Goal: Task Accomplishment & Management: Complete application form

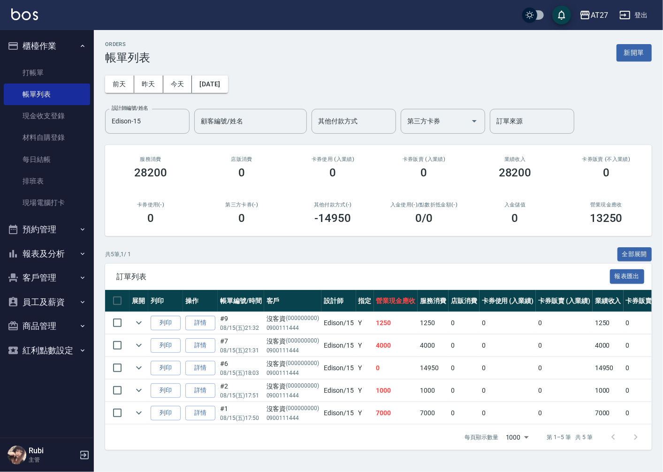
click at [419, 450] on div "每頁顯示數量 1000 1000 第 1–5 筆 共 5 筆" at bounding box center [378, 437] width 547 height 25
click at [183, 120] on icon "Clear" at bounding box center [179, 120] width 9 height 9
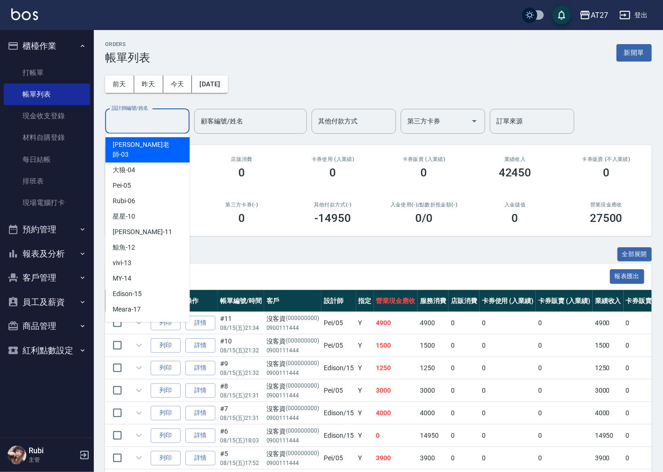
click at [155, 122] on input "設計師編號/姓名" at bounding box center [147, 121] width 76 height 16
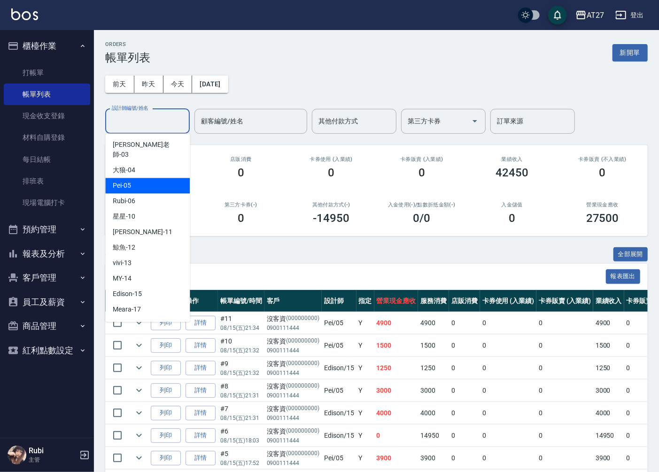
click at [150, 179] on div "Pei -05" at bounding box center [147, 185] width 85 height 15
type input "Pei-05"
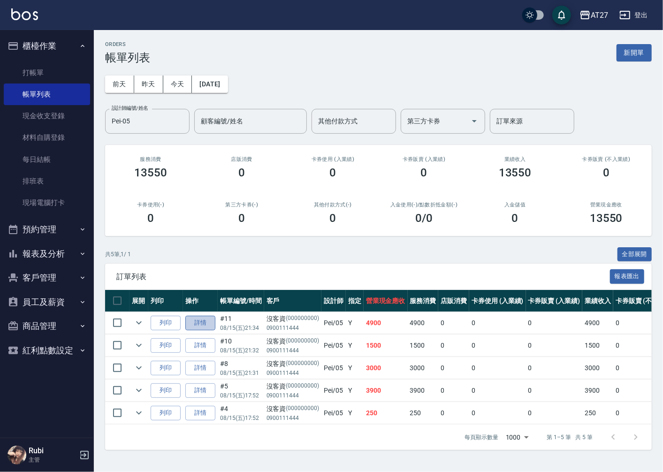
click at [190, 328] on link "詳情" at bounding box center [200, 323] width 30 height 15
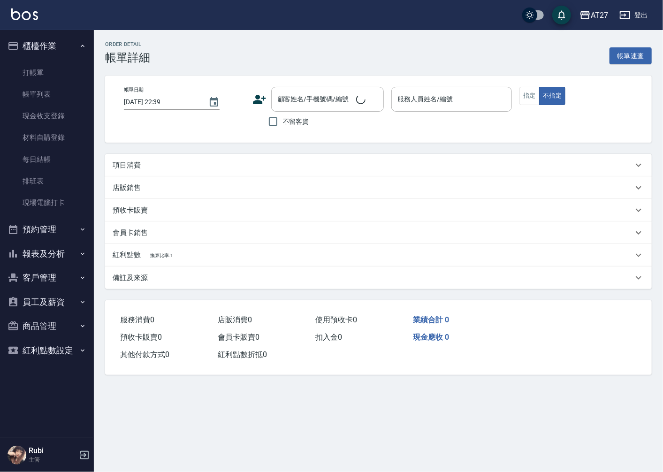
type input "[DATE] 21:34"
type input "Pei-05"
type input "490"
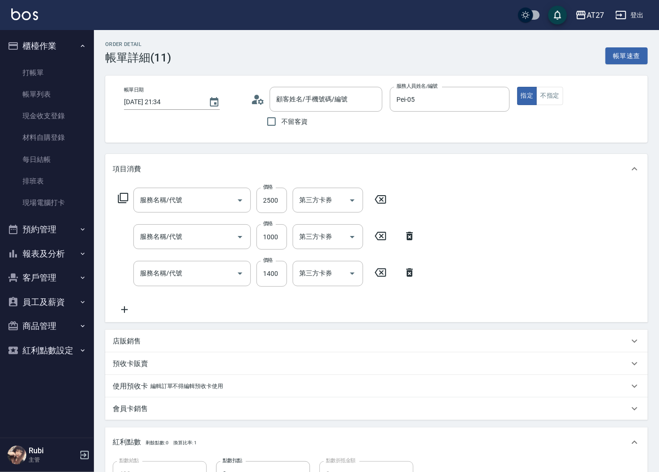
type input "沒客資/0900111444/000000000"
type input "京煥羽護髮短(629)"
type input "染髮(501)"
type input "燙髮(301)"
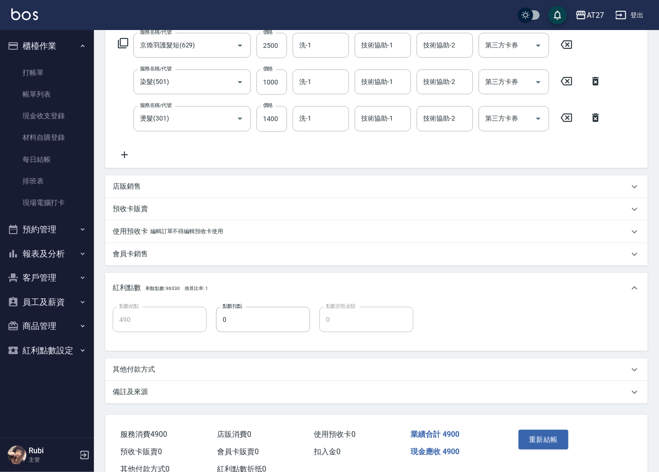
scroll to position [156, 0]
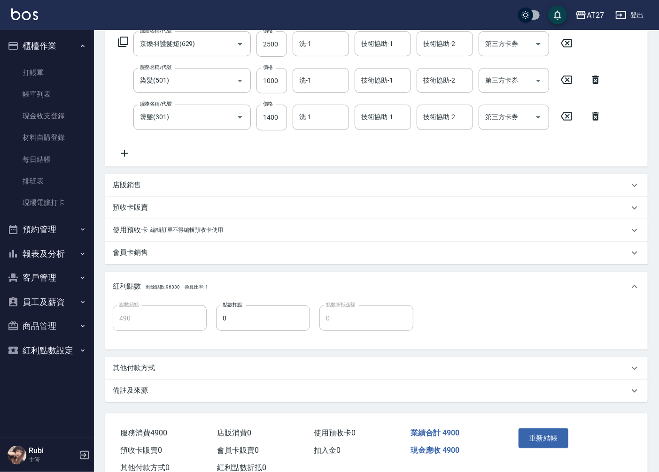
click at [147, 369] on p "其他付款方式" at bounding box center [134, 368] width 42 height 10
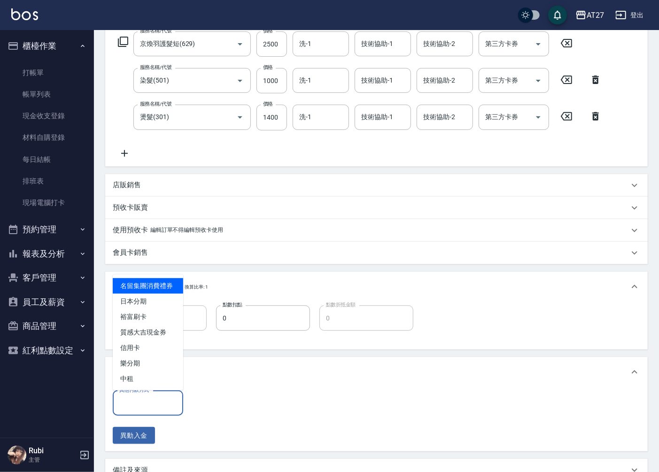
click at [143, 408] on input "其他付款方式" at bounding box center [148, 403] width 62 height 16
click at [148, 352] on span "信用卡" at bounding box center [148, 347] width 70 height 15
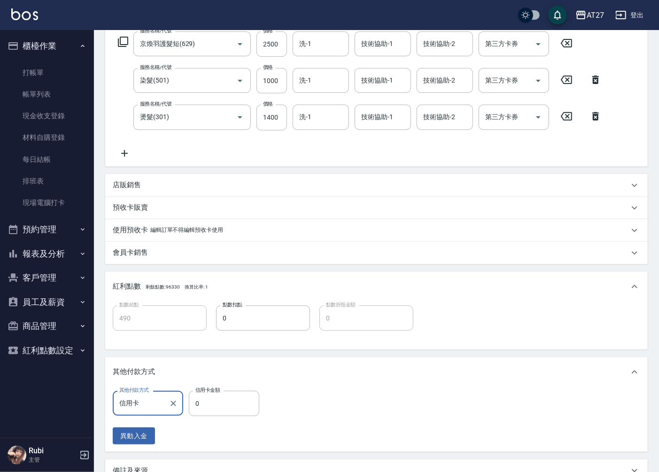
type input "信用卡"
click at [216, 405] on input "0" at bounding box center [224, 403] width 70 height 25
type input "480"
type input "47"
type input "440"
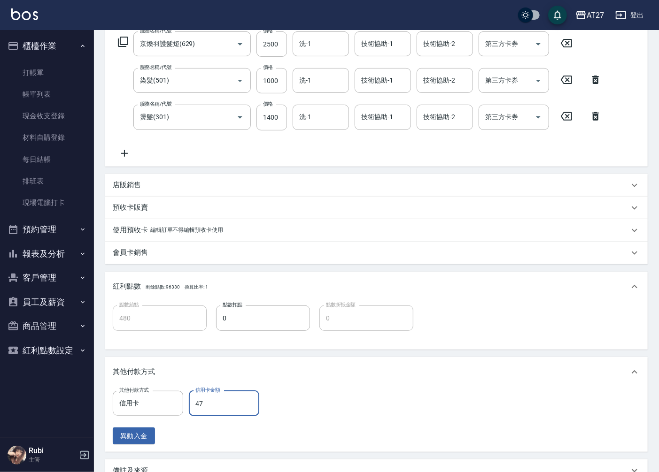
type input "474"
type input "10"
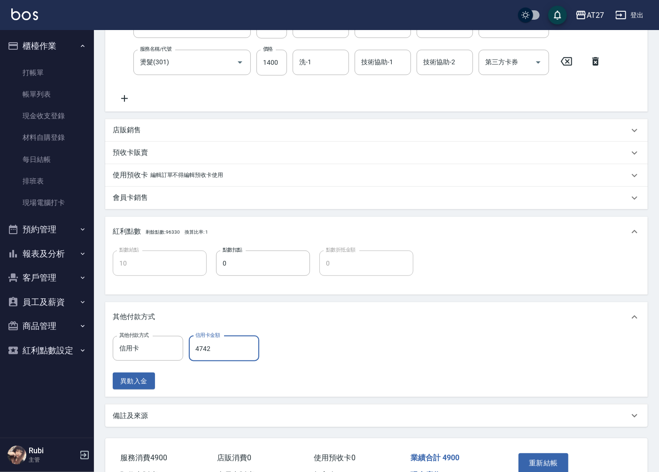
scroll to position [266, 0]
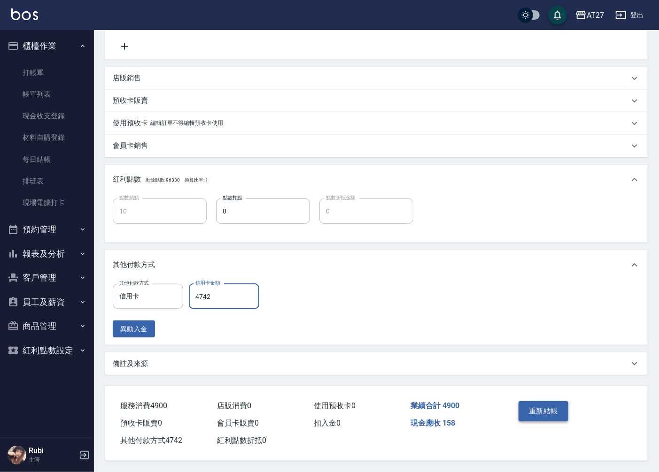
type input "4742"
click at [549, 405] on button "重新結帳" at bounding box center [543, 411] width 50 height 20
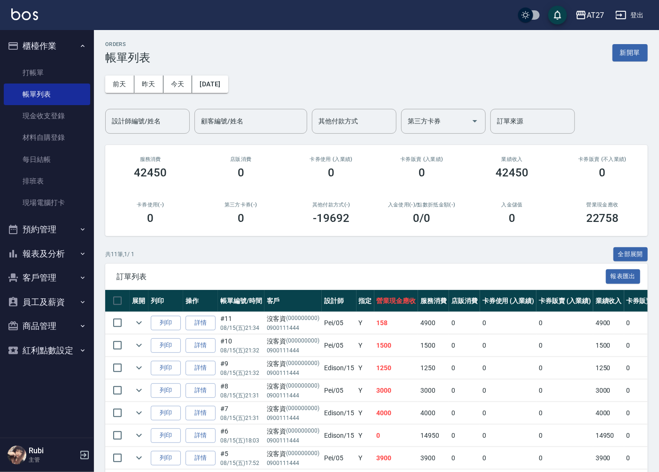
click at [62, 255] on button "報表及分析" at bounding box center [47, 254] width 86 height 24
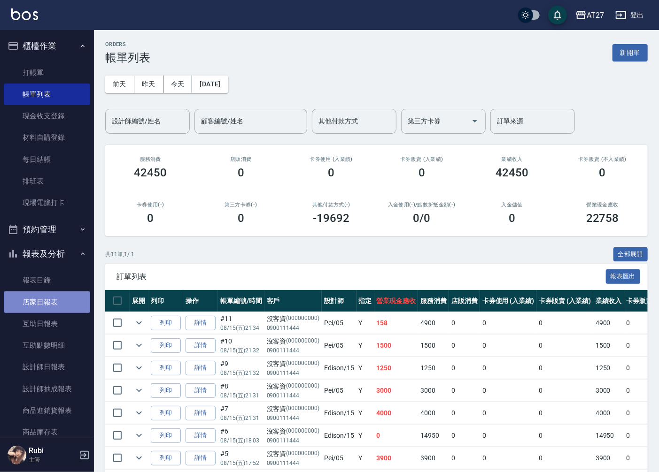
click at [59, 304] on link "店家日報表" at bounding box center [47, 303] width 86 height 22
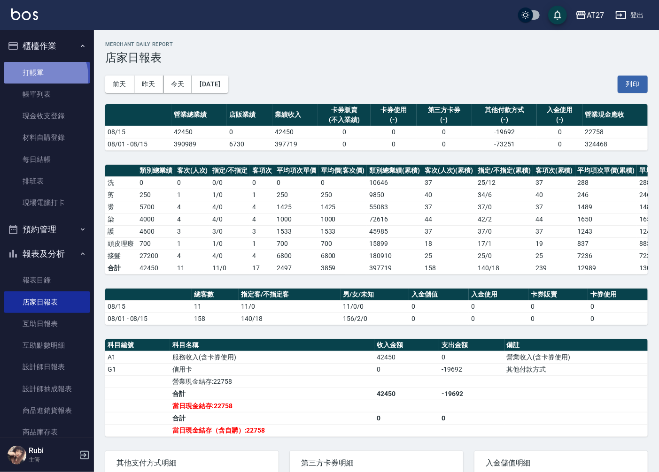
click at [43, 76] on link "打帳單" at bounding box center [47, 73] width 86 height 22
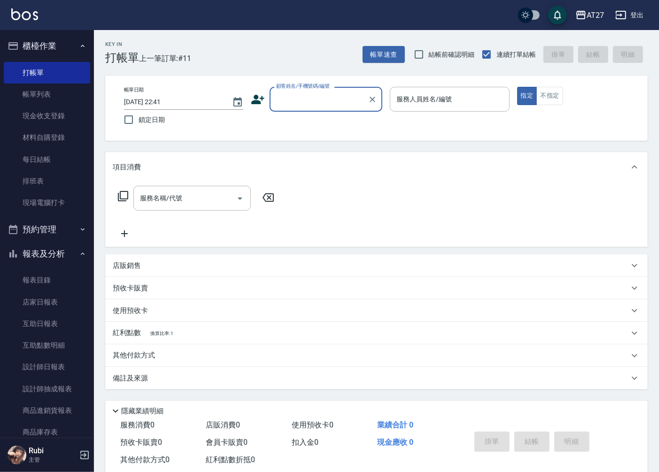
click at [315, 101] on input "顧客姓名/手機號碼/編號" at bounding box center [319, 99] width 90 height 16
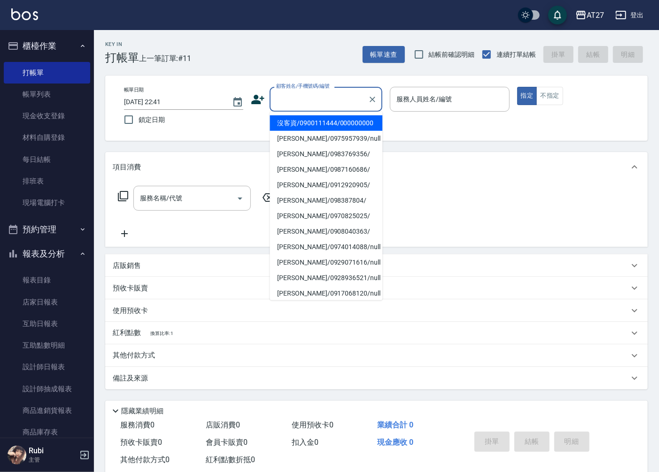
click at [312, 131] on li "沒客資/0900111444/000000000" at bounding box center [325, 122] width 113 height 15
type input "沒客資/0900111444/000000000"
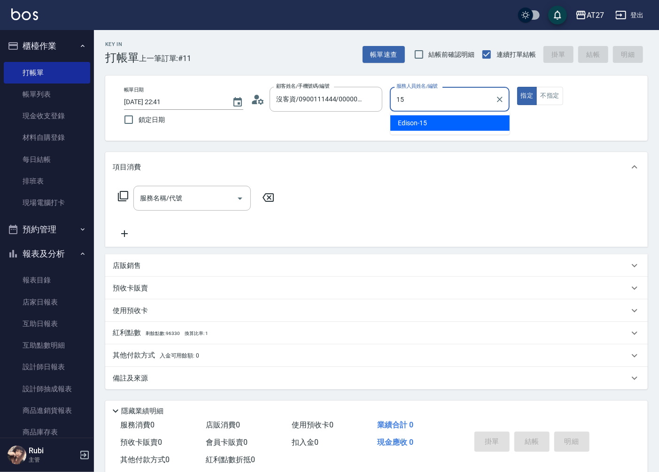
type input "Edison-15"
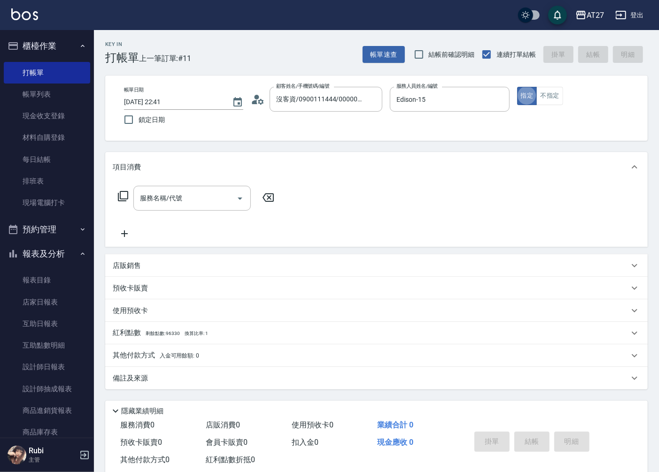
type button "true"
click at [118, 198] on icon at bounding box center [123, 196] width 10 height 10
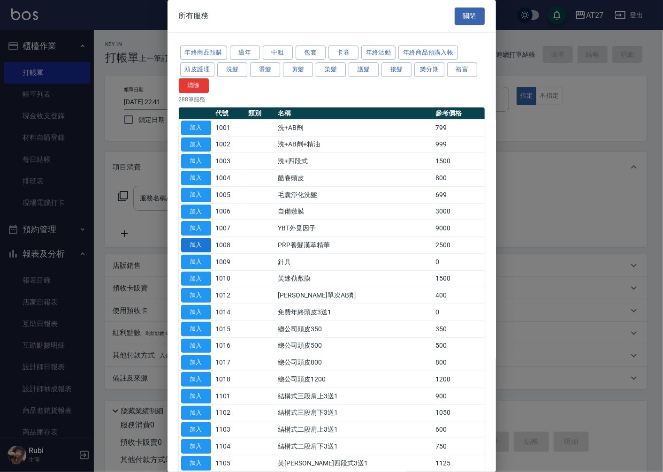
click at [207, 247] on button "加入" at bounding box center [196, 245] width 30 height 15
type input "PRP養髮漢萃精華(1008)"
type input "250"
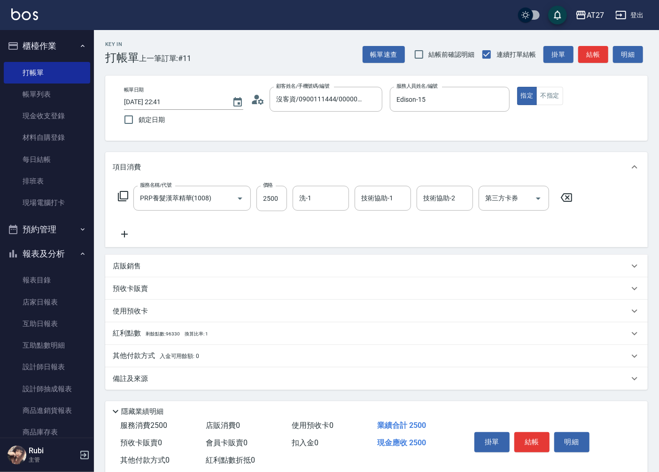
click at [127, 231] on icon at bounding box center [124, 234] width 23 height 11
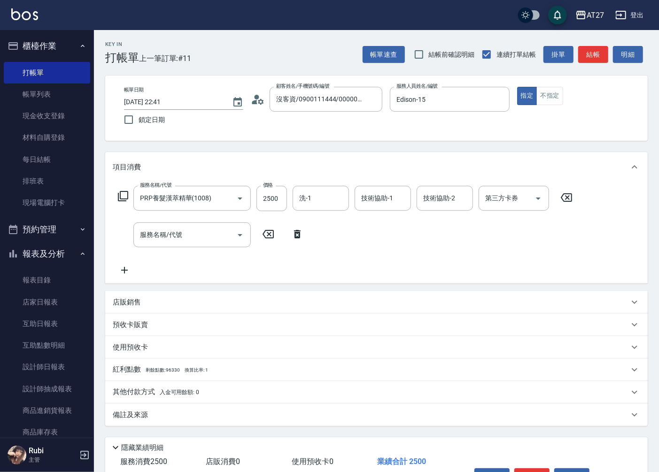
click at [127, 269] on icon at bounding box center [124, 270] width 23 height 11
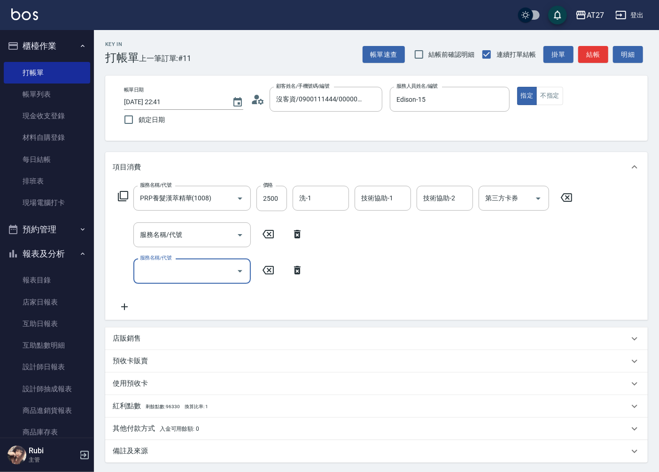
click at [123, 307] on icon at bounding box center [124, 306] width 23 height 11
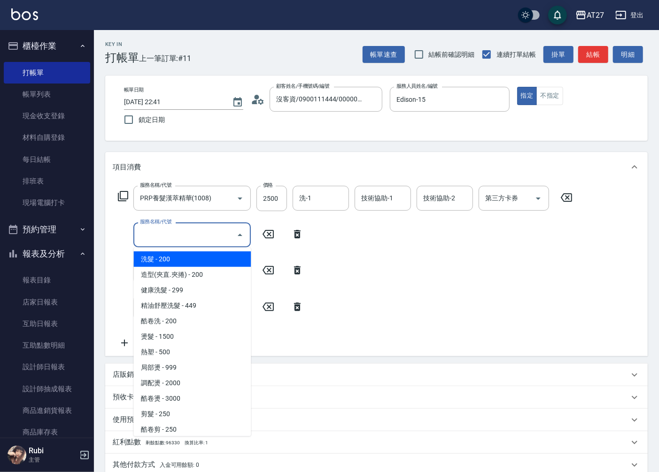
click at [198, 231] on input "服務名稱/代號" at bounding box center [185, 235] width 95 height 16
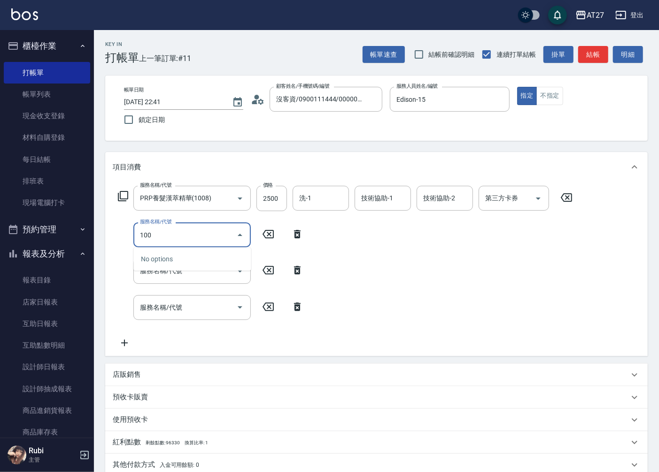
type input "1008"
type input "500"
click at [190, 270] on input "服務名稱/代號" at bounding box center [185, 271] width 95 height 16
type input "PRP養髮漢萃精華(1008)"
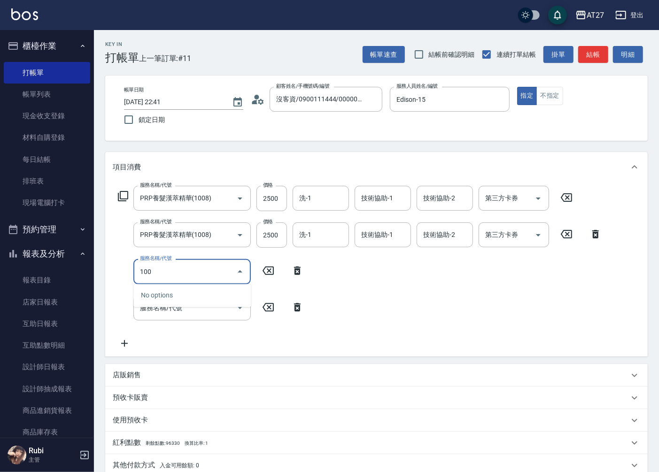
type input "1008"
type input "750"
click at [174, 311] on div "服務名稱/代號 服務名稱/代號" at bounding box center [191, 308] width 117 height 25
type input "PRP養髮漢萃精華(1008)"
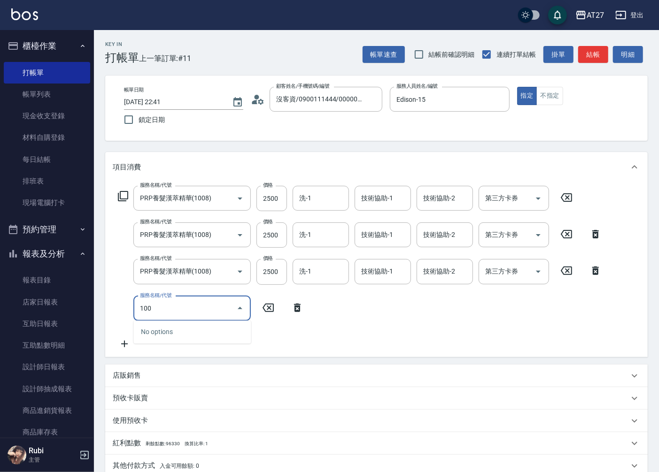
type input "1008"
type input "1000"
type input "PRP養髮漢萃精華(1008)"
click at [119, 323] on div "服務名稱/代號 PRP養髮漢萃精華(1008) 服務名稱/代號 價格 2500 價格 洗-1 洗-1 技術協助-1 技術協助-1 技術協助-2 技術協助-2 …" at bounding box center [360, 268] width 494 height 164
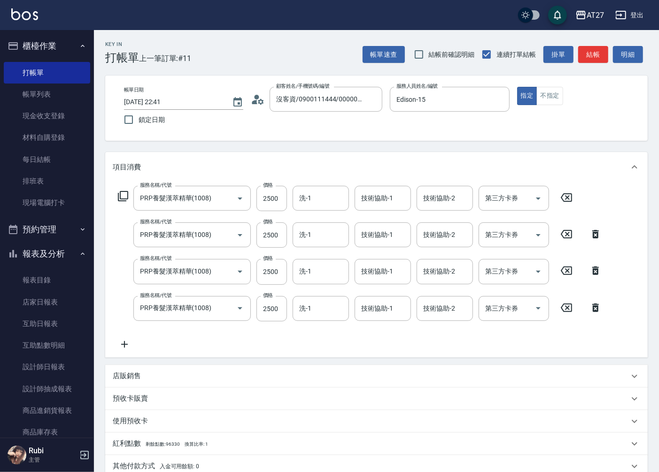
click at [124, 346] on icon at bounding box center [124, 344] width 7 height 7
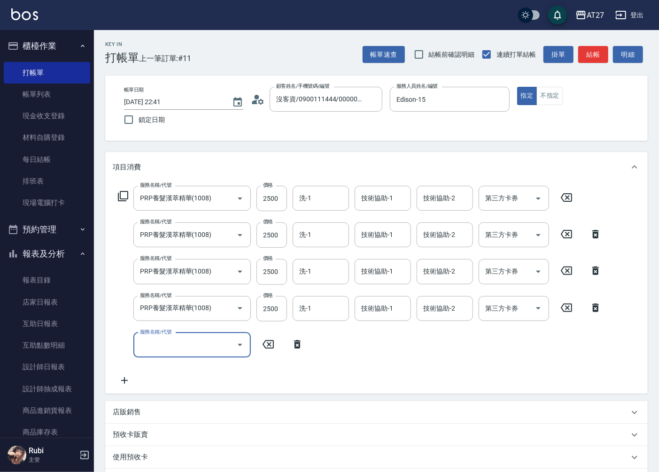
click at [123, 379] on icon at bounding box center [124, 380] width 23 height 11
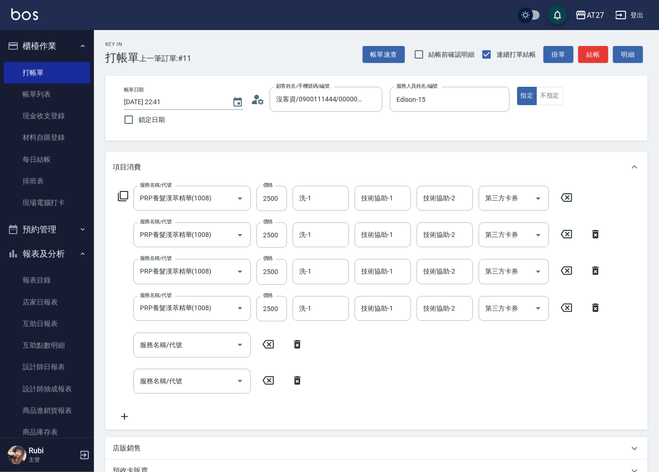
click at [121, 420] on icon at bounding box center [124, 416] width 23 height 11
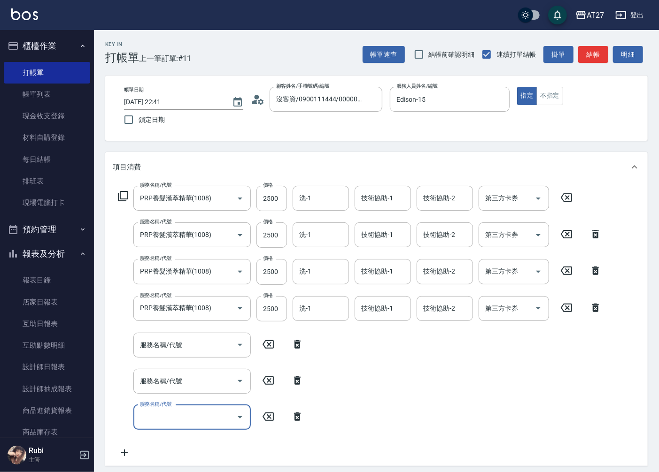
click at [123, 454] on icon at bounding box center [124, 452] width 23 height 11
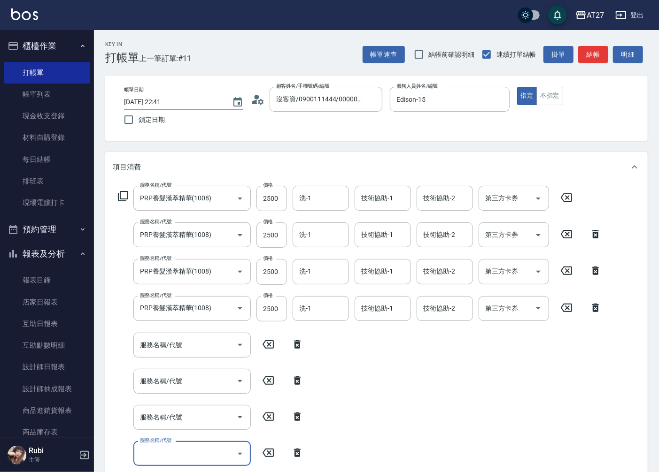
click at [168, 341] on div "服務名稱/代號 服務名稱/代號" at bounding box center [191, 345] width 117 height 25
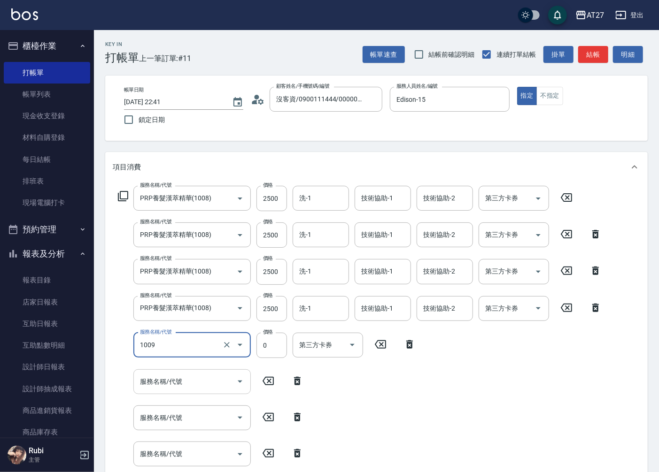
click at [199, 374] on input "服務名稱/代號" at bounding box center [185, 382] width 95 height 16
type input "針具(1009)"
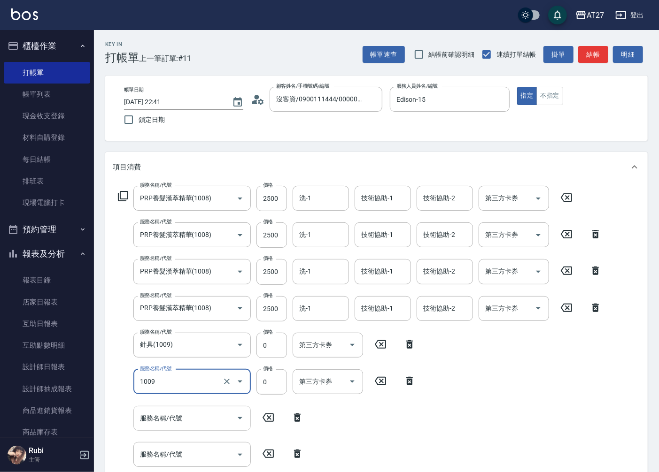
click at [201, 420] on input "服務名稱/代號" at bounding box center [185, 418] width 95 height 16
type input "針具(1009)"
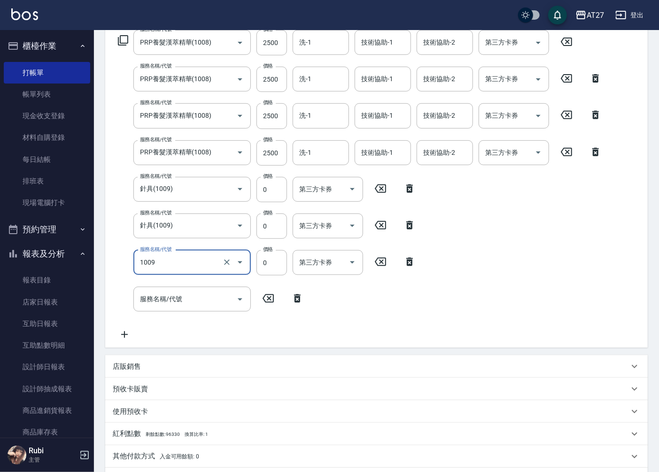
scroll to position [156, 0]
click at [188, 295] on input "服務名稱/代號" at bounding box center [185, 299] width 95 height 16
type input "針具(1009)"
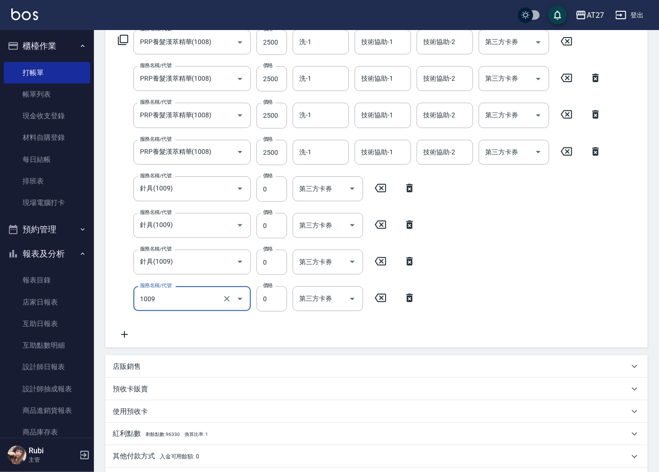
type input "針具(1009)"
click at [120, 290] on div "服務名稱/代號 針具(1009) 服務名稱/代號 價格 0 價格 第三方卡券 第三方卡券" at bounding box center [267, 298] width 308 height 25
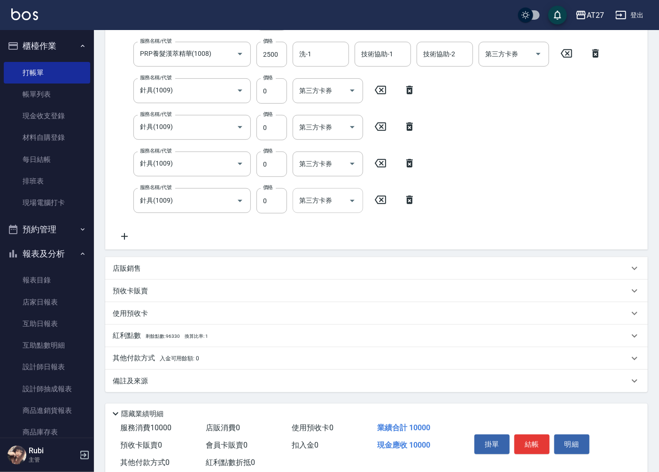
scroll to position [279, 0]
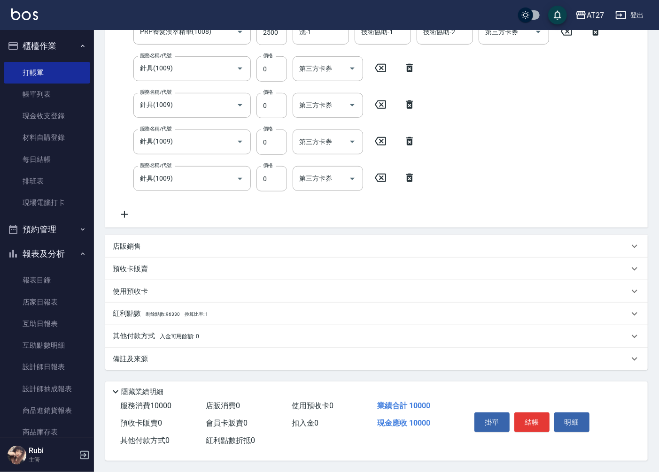
click at [128, 213] on icon at bounding box center [124, 214] width 23 height 11
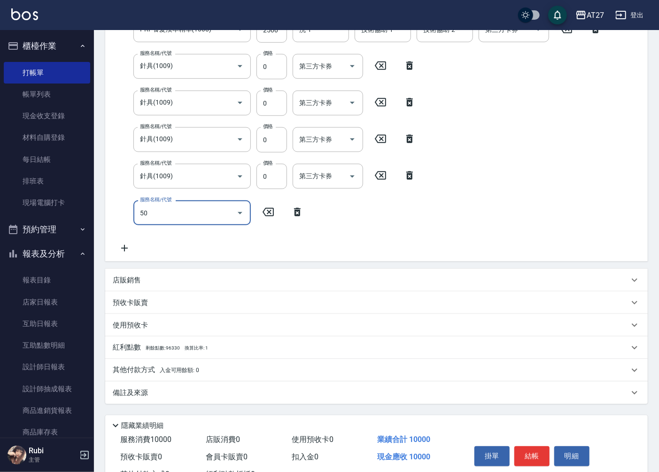
type input "501"
type input "1100"
type input "染髮(501)"
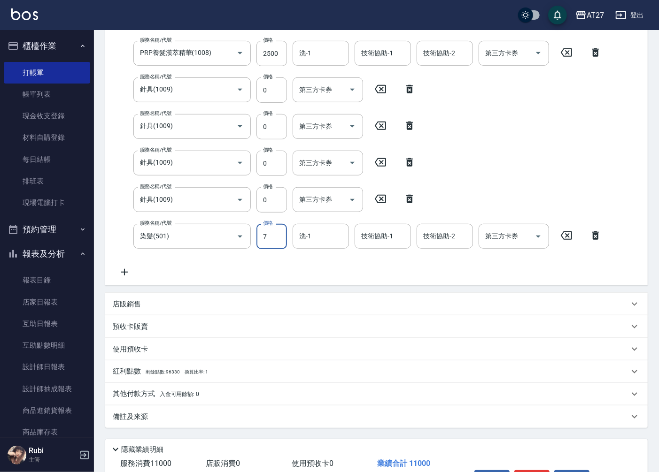
type input "78"
type input "1000"
type input "780"
type input "1070"
type input "780"
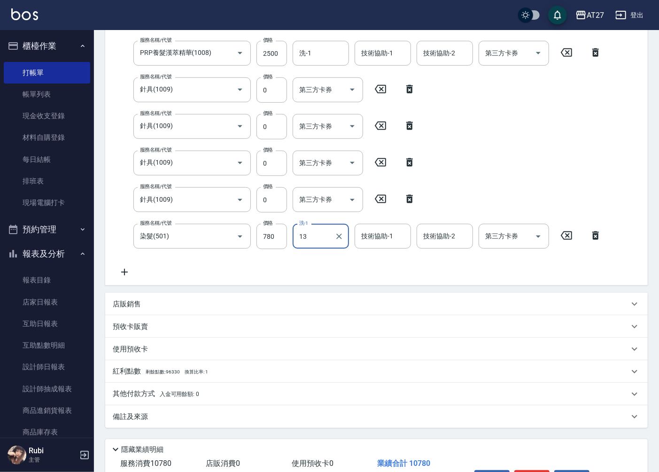
type input "vivi-13"
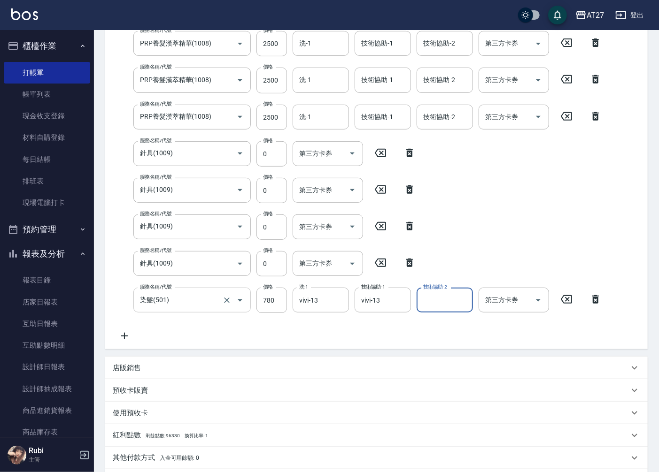
scroll to position [99, 0]
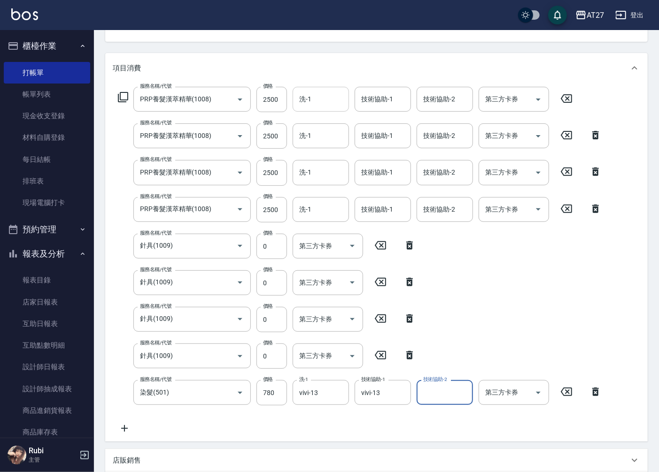
click at [323, 99] on input "洗-1" at bounding box center [321, 99] width 48 height 16
type input "vivi-13"
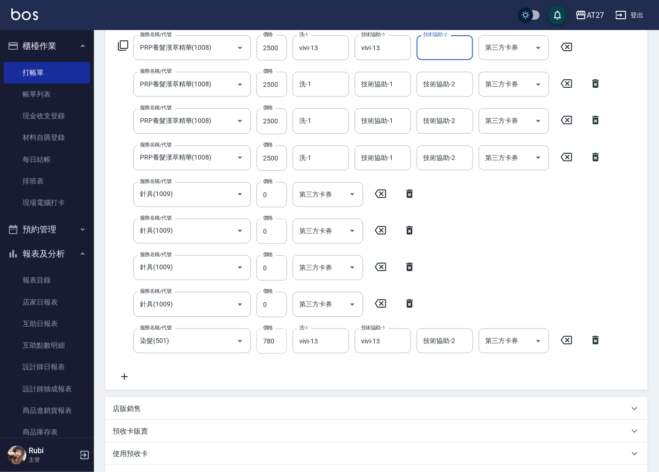
scroll to position [255, 0]
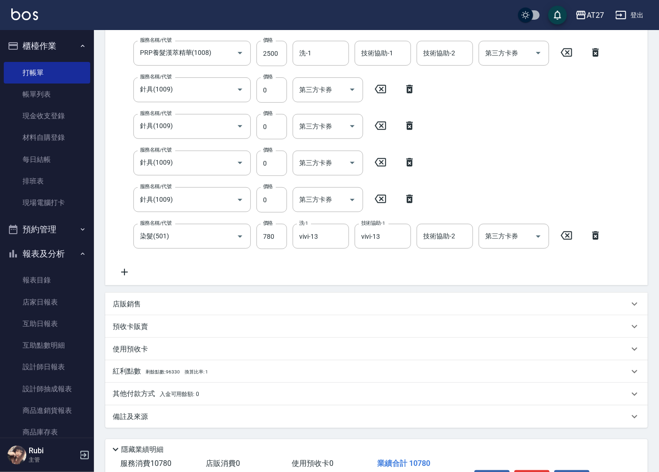
click at [142, 392] on p "其他付款方式 入金可用餘額: 0" at bounding box center [156, 394] width 86 height 10
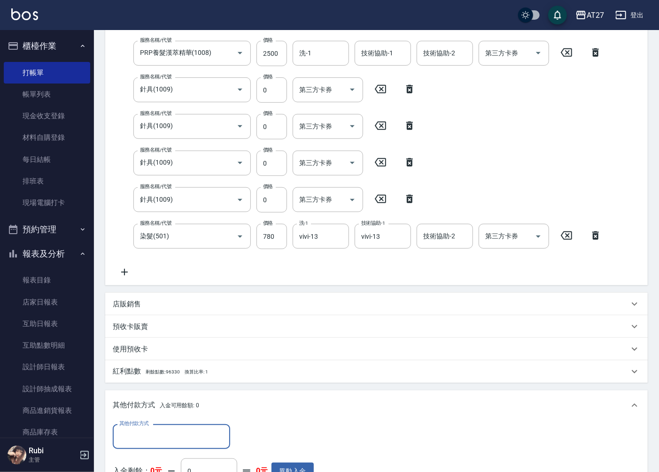
scroll to position [0, 0]
click at [151, 443] on input "其他付款方式" at bounding box center [171, 437] width 109 height 16
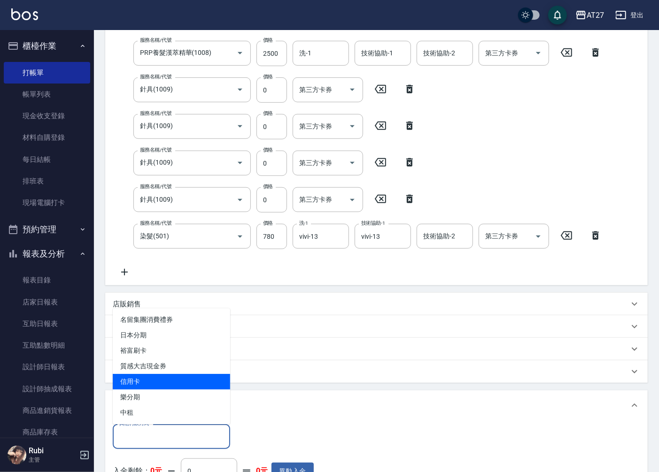
click at [134, 385] on span "信用卡" at bounding box center [171, 381] width 117 height 15
type input "信用卡"
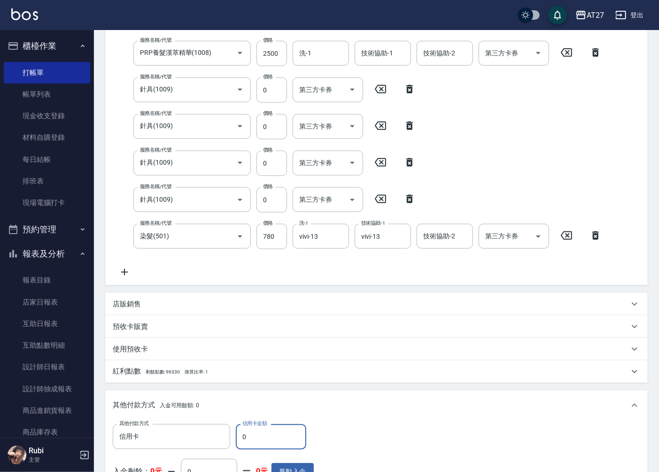
drag, startPoint x: 266, startPoint y: 432, endPoint x: 241, endPoint y: 437, distance: 25.4
click at [241, 437] on input "0" at bounding box center [271, 436] width 70 height 25
type input "107"
type input "1060"
type input "1078"
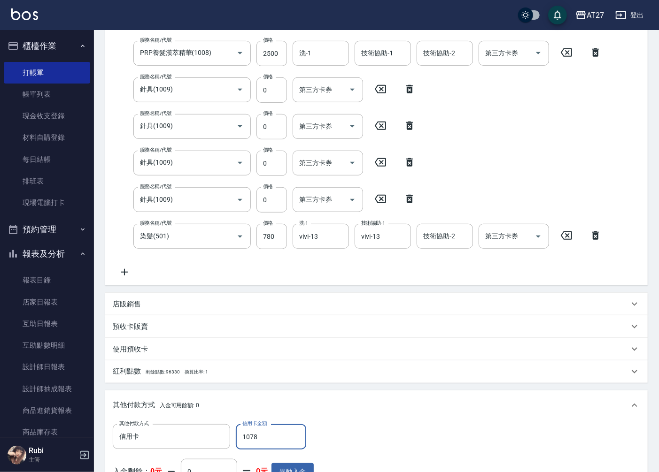
type input "970"
type input "10780"
type input "0"
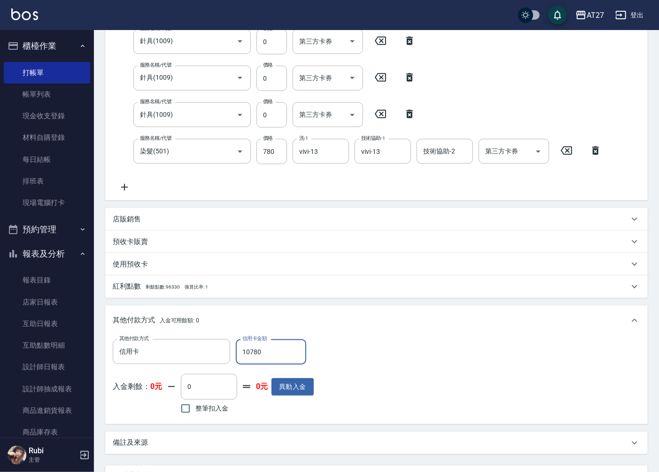
scroll to position [412, 0]
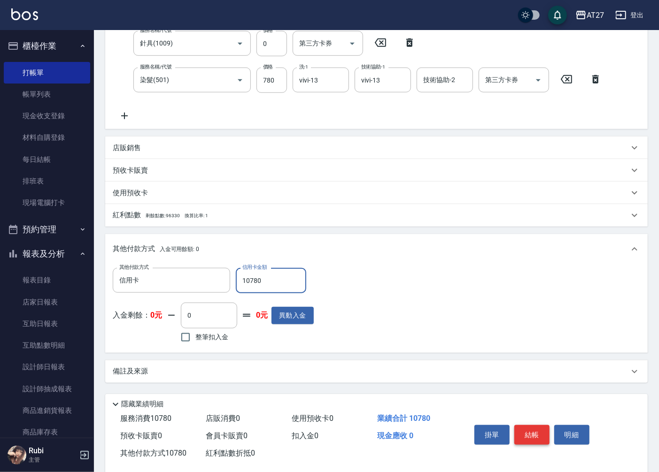
type input "10780"
click at [532, 432] on button "結帳" at bounding box center [531, 435] width 35 height 20
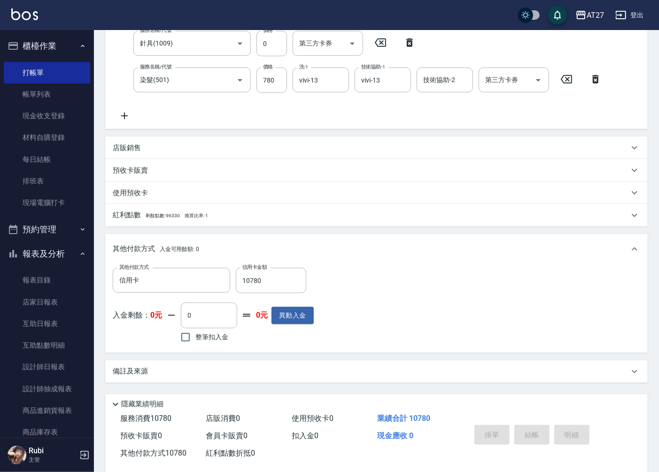
type input "[DATE] 22:42"
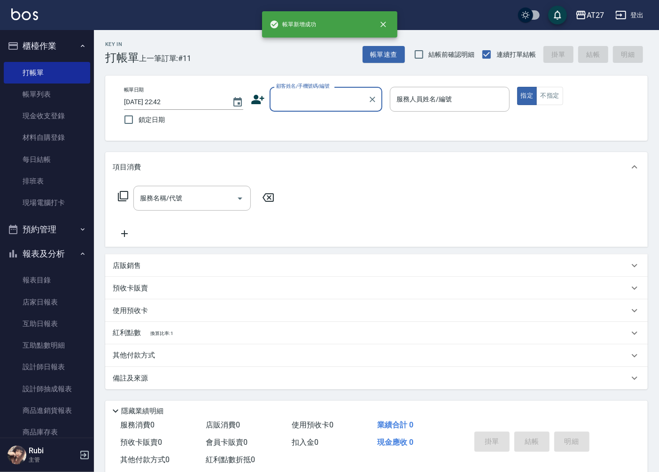
scroll to position [0, 0]
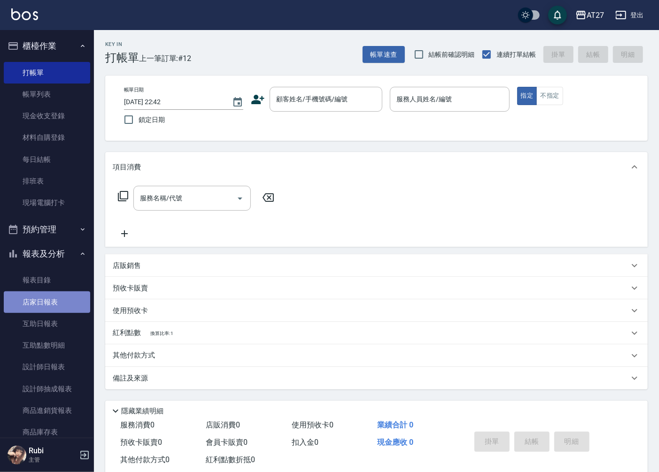
click at [51, 304] on link "店家日報表" at bounding box center [47, 303] width 86 height 22
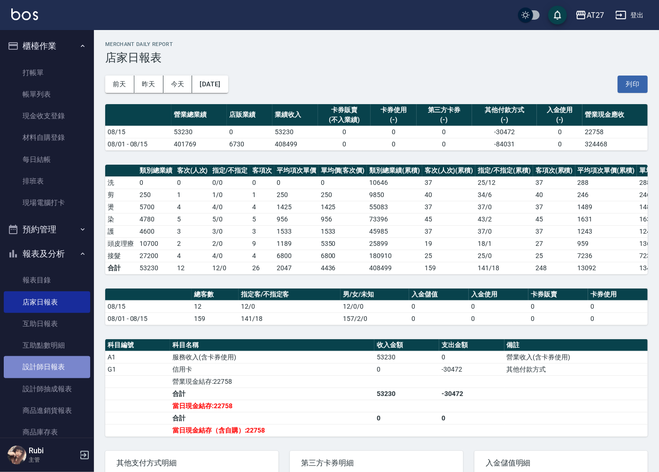
click at [63, 357] on link "設計師日報表" at bounding box center [47, 367] width 86 height 22
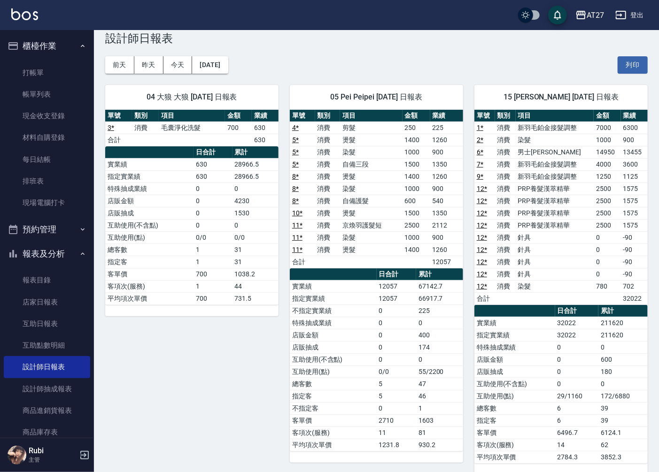
scroll to position [34, 0]
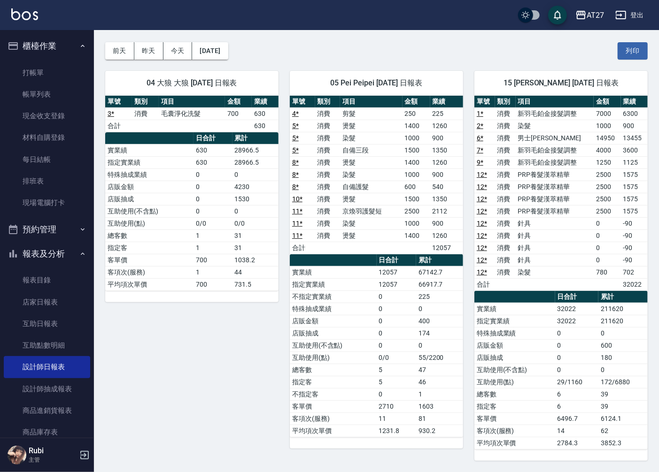
drag, startPoint x: 344, startPoint y: 277, endPoint x: 384, endPoint y: 277, distance: 39.9
click at [384, 277] on tr "實業績 12057 67142.7" at bounding box center [376, 272] width 173 height 12
click at [58, 298] on link "店家日報表" at bounding box center [47, 303] width 86 height 22
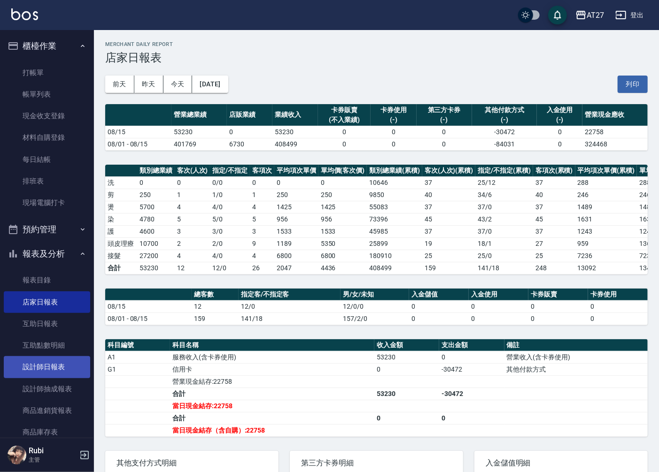
click at [72, 367] on link "設計師日報表" at bounding box center [47, 367] width 86 height 22
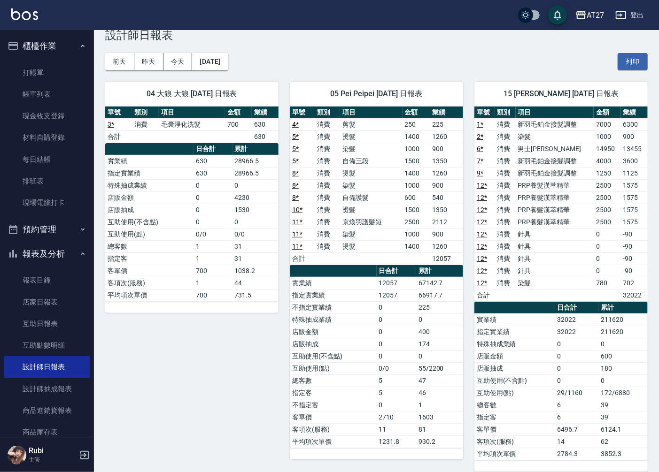
scroll to position [34, 0]
